Goal: Task Accomplishment & Management: Complete application form

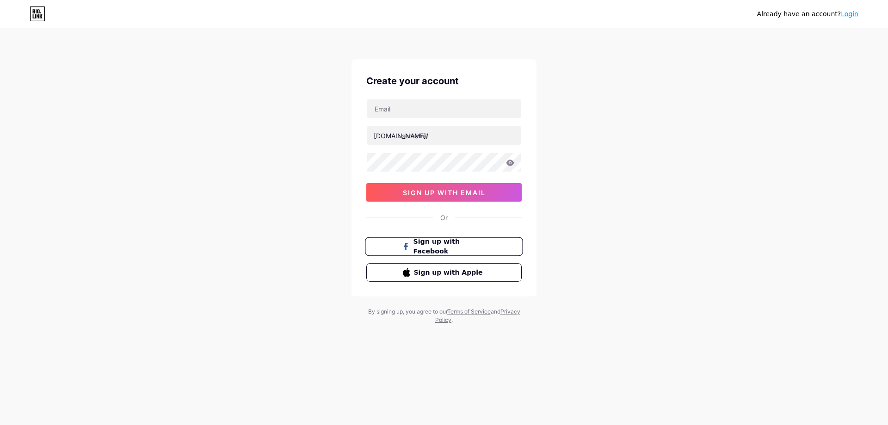
click at [459, 240] on button "Sign up with Facebook" at bounding box center [444, 246] width 158 height 19
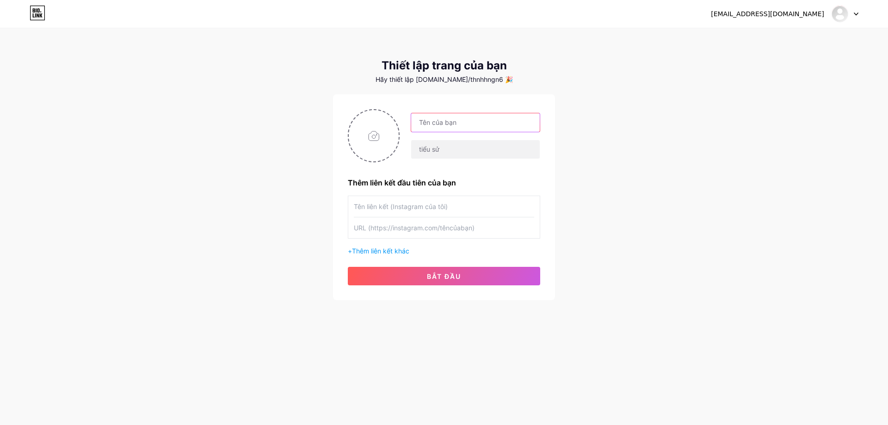
click at [475, 129] on input "text" at bounding box center [475, 122] width 129 height 18
